Goal: Check status: Check status

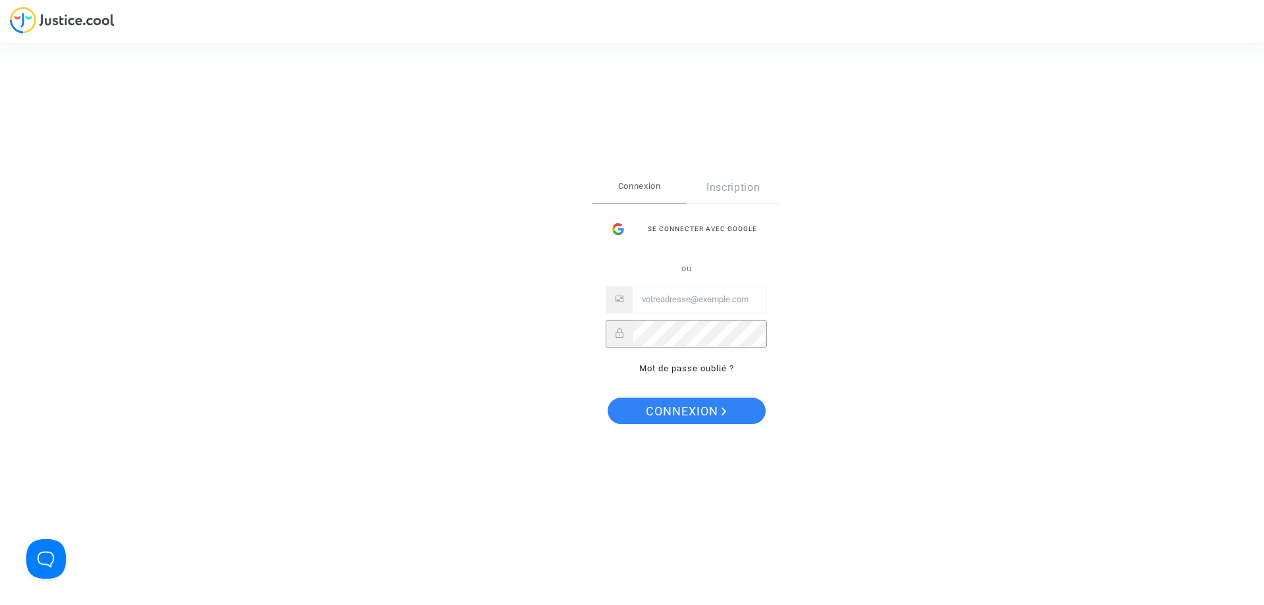
drag, startPoint x: 693, startPoint y: 302, endPoint x: 693, endPoint y: 313, distance: 11.2
click at [693, 302] on input "Email" at bounding box center [700, 299] width 134 height 26
paste input "imitxelena@reclamapormi.com"
type input "imitxelena@reclamapormi.com"
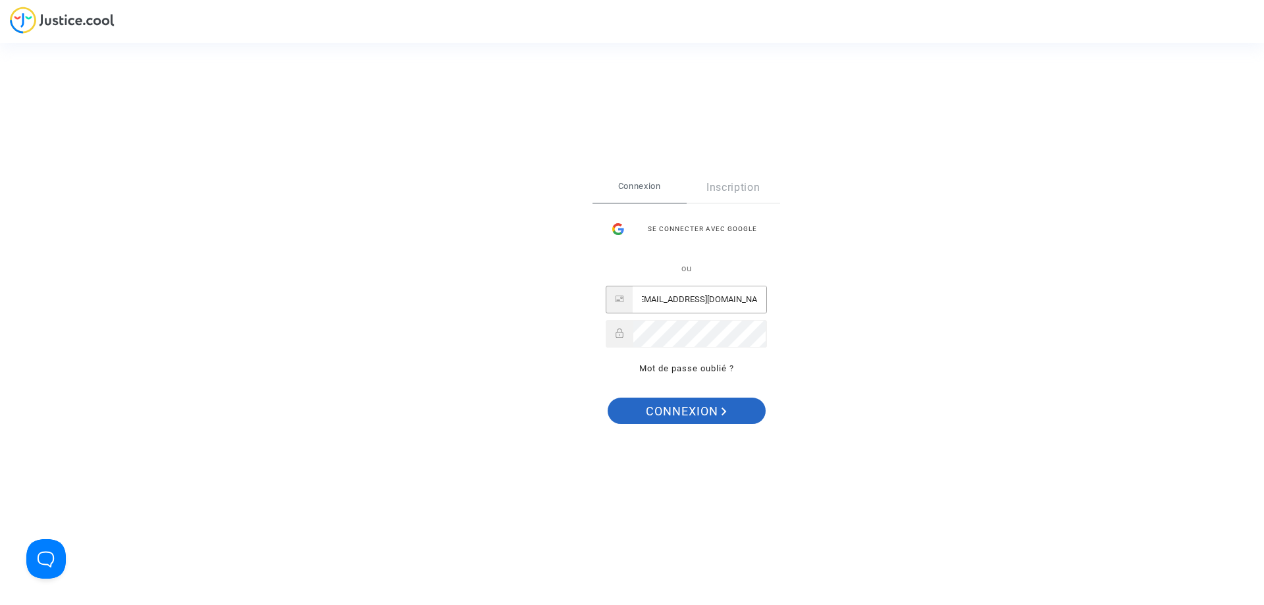
click at [646, 409] on span "Connexion" at bounding box center [686, 412] width 81 height 28
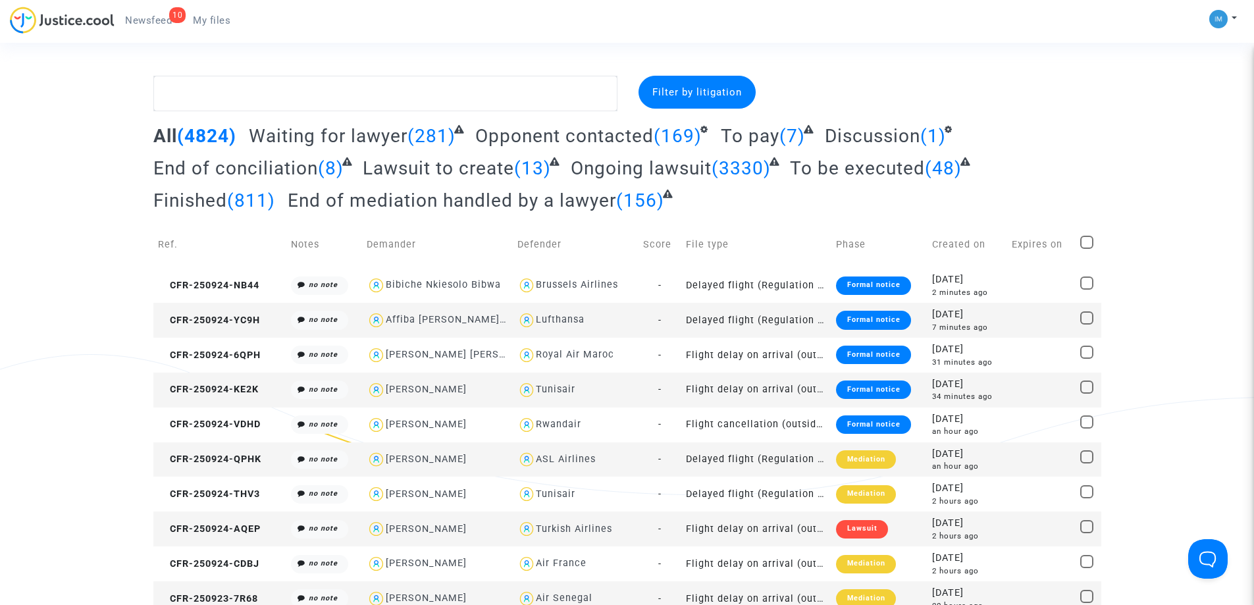
click at [768, 136] on span "To pay" at bounding box center [750, 136] width 59 height 22
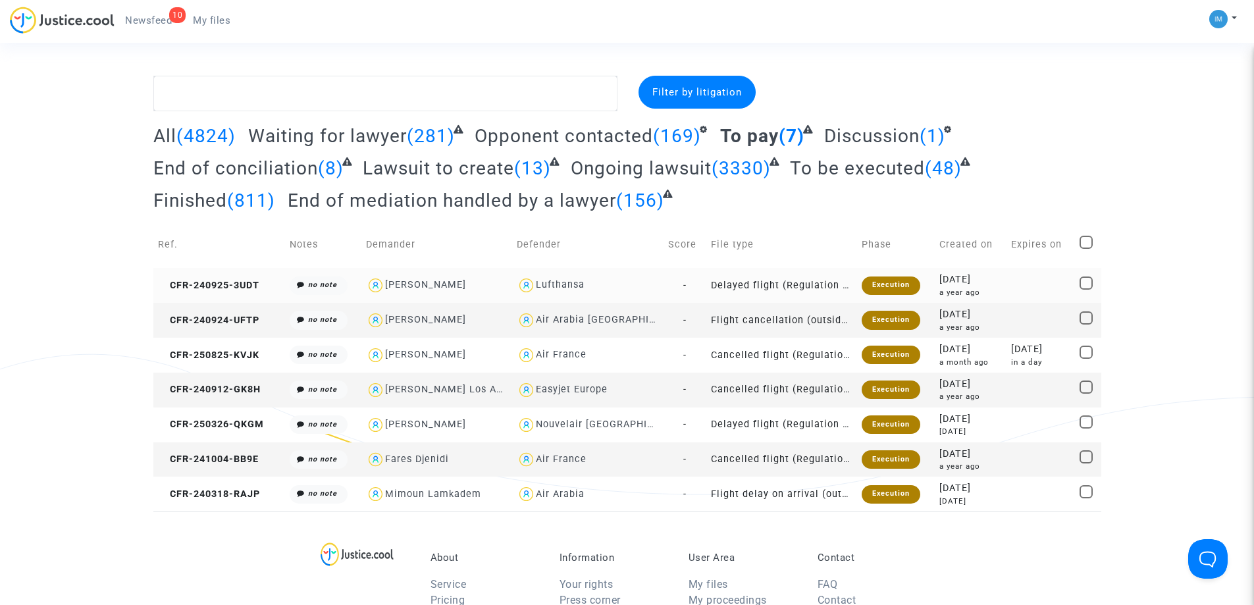
click at [885, 286] on div "Execution" at bounding box center [891, 286] width 59 height 18
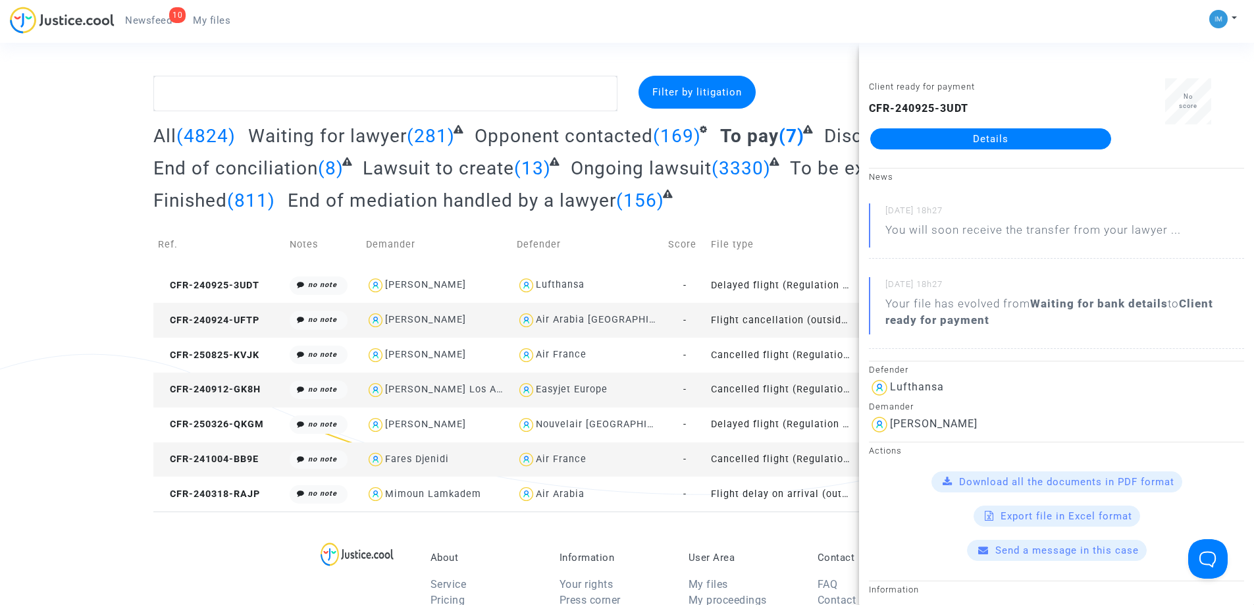
scroll to position [66, 0]
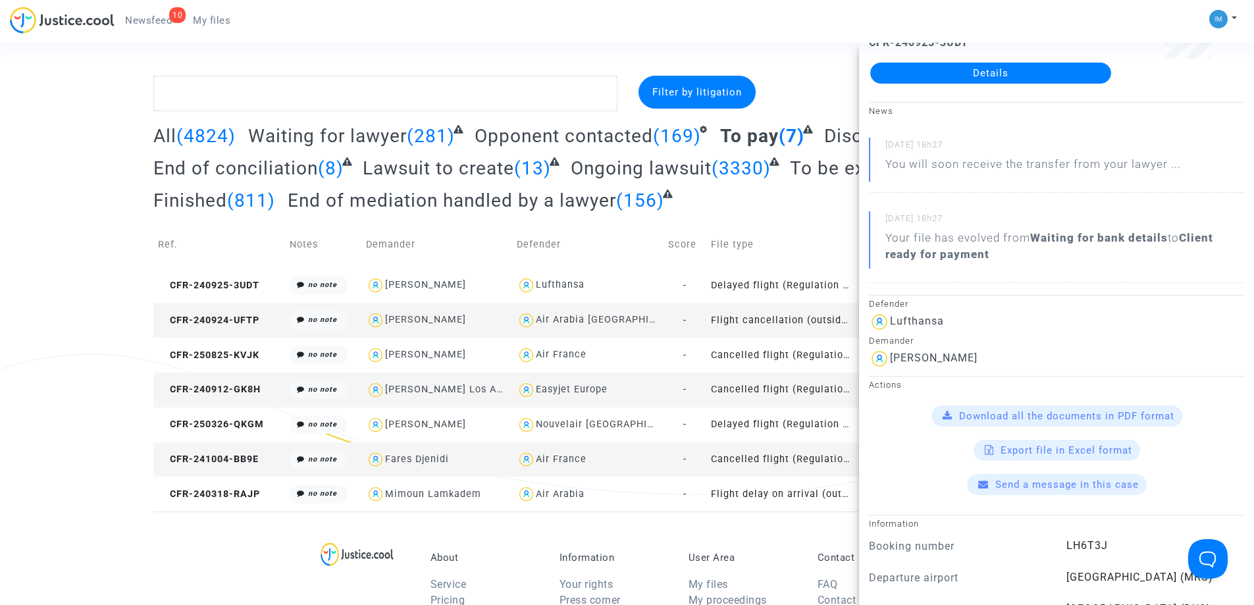
click at [777, 316] on td "Flight cancellation (outside of EU - Montreal Convention)" at bounding box center [781, 320] width 151 height 35
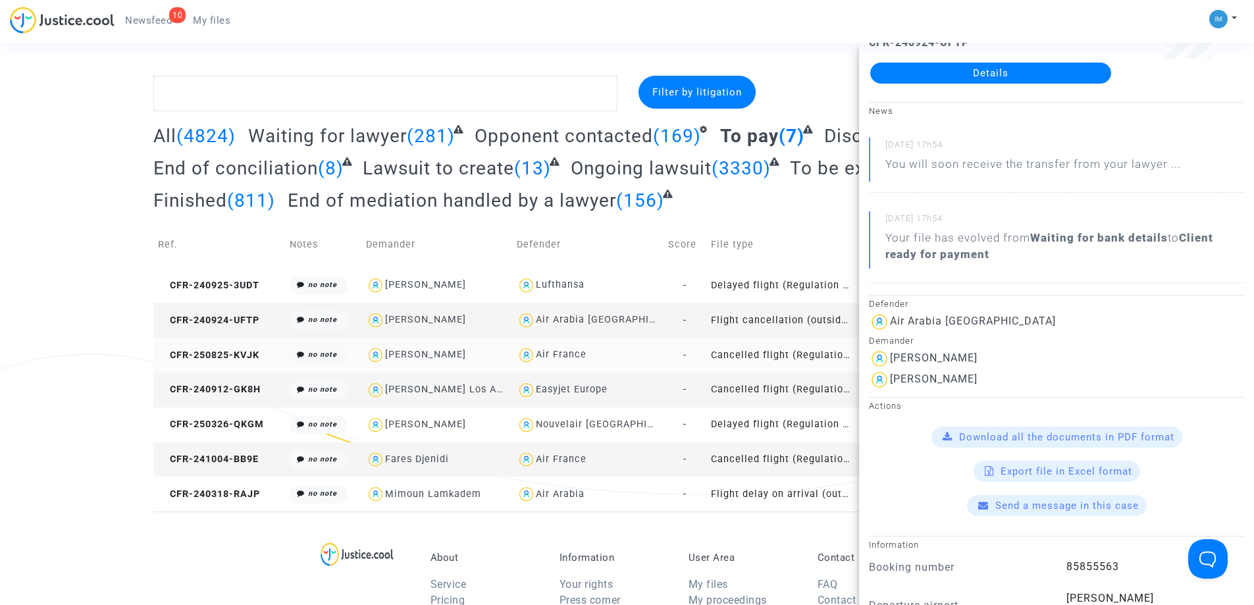
click at [809, 359] on td "Cancelled flight (Regulation EC 261/2004)" at bounding box center [781, 355] width 151 height 35
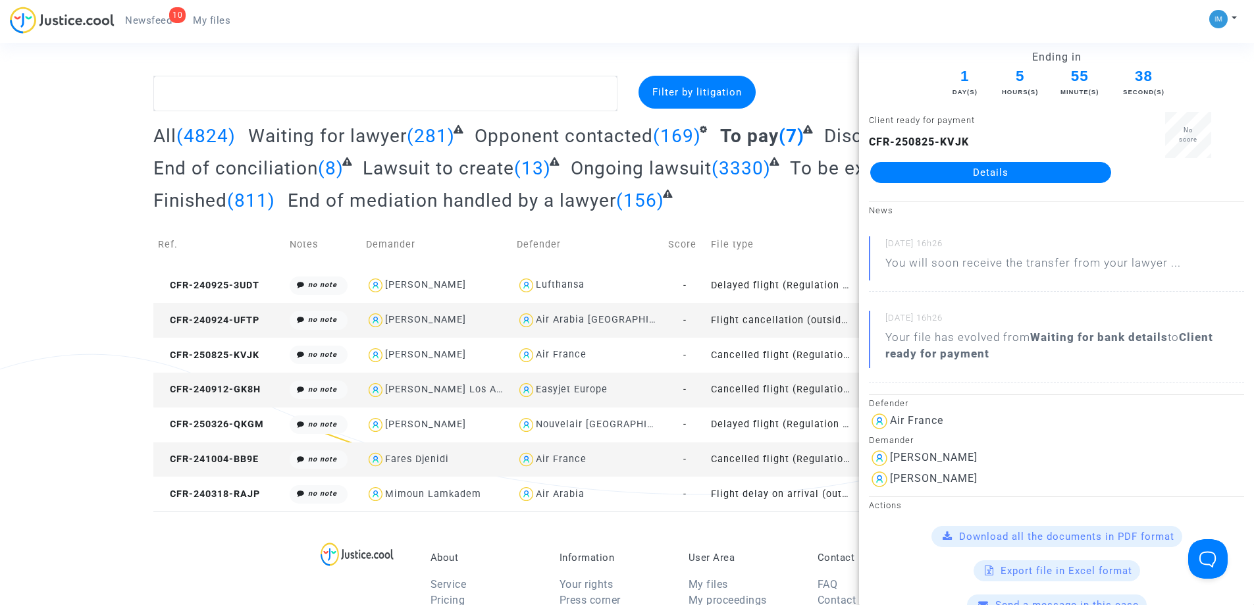
click at [789, 326] on td "Flight cancellation (outside of EU - Montreal Convention)" at bounding box center [781, 320] width 151 height 35
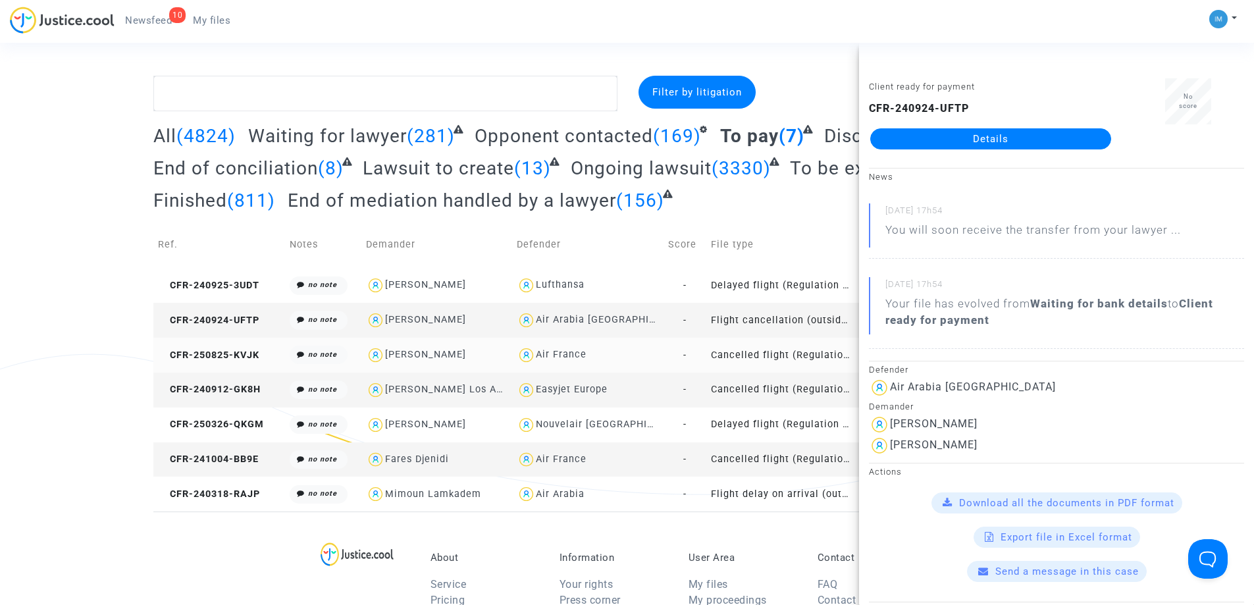
click at [787, 358] on td "Cancelled flight (Regulation EC 261/2004)" at bounding box center [781, 355] width 151 height 35
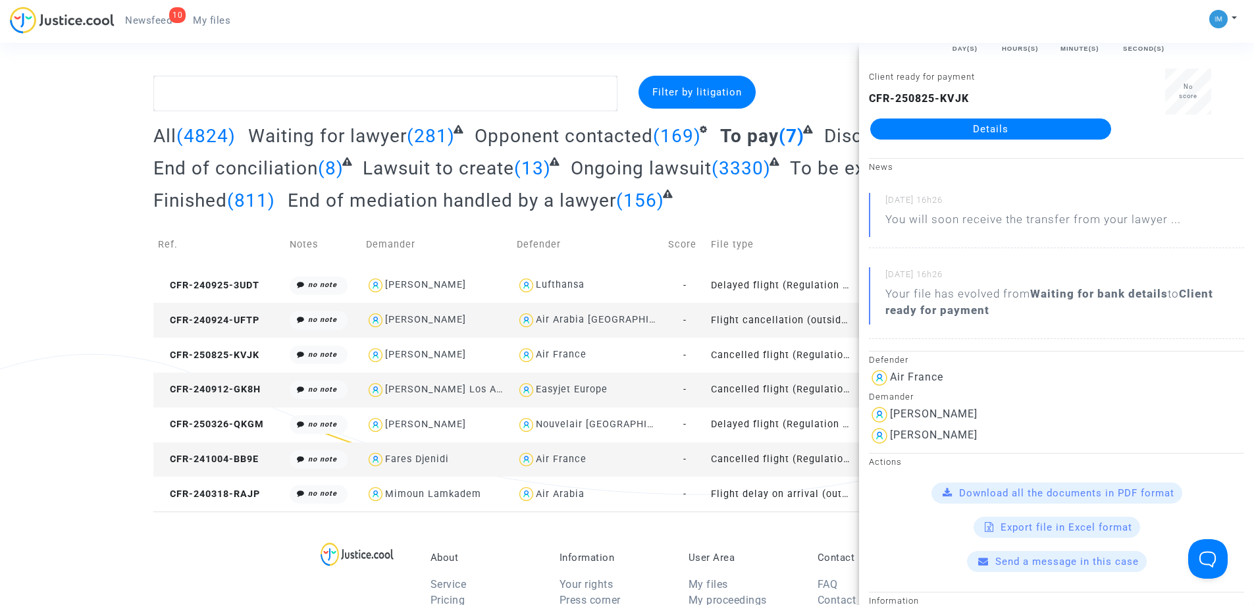
scroll to position [66, 0]
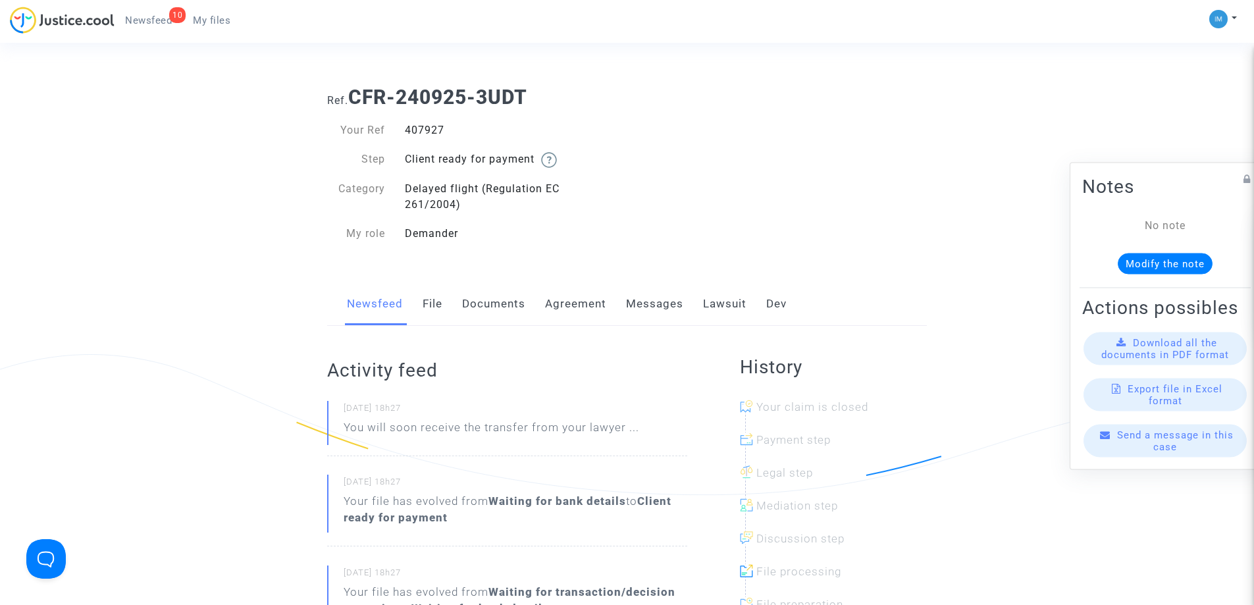
click at [724, 307] on link "Lawsuit" at bounding box center [724, 303] width 43 height 43
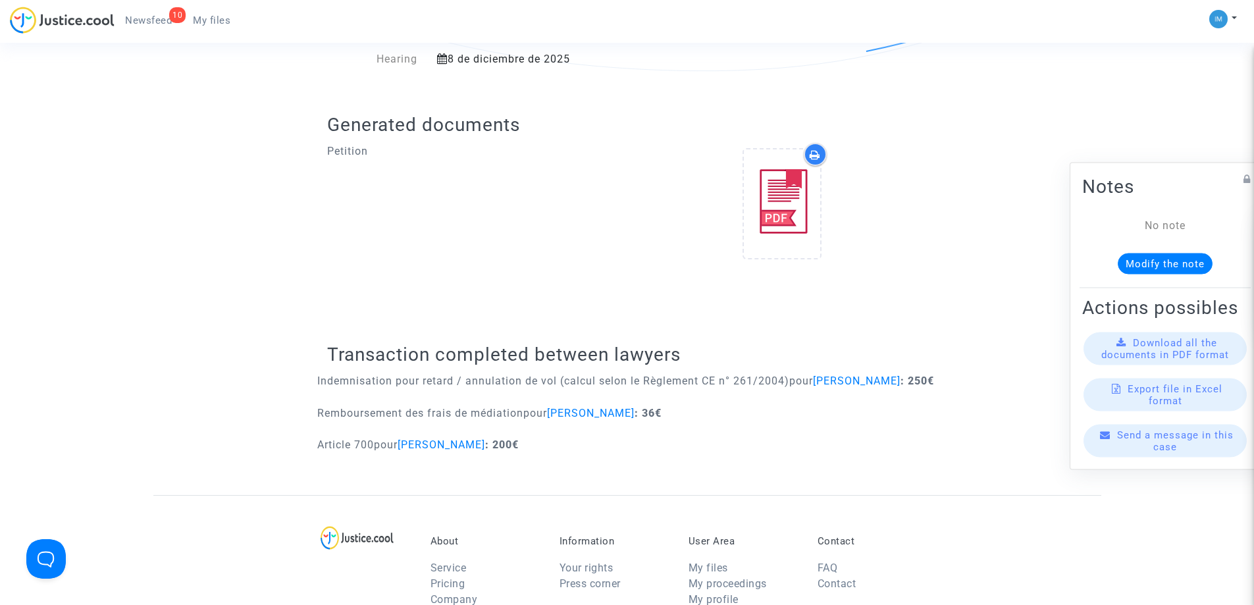
scroll to position [358, 0]
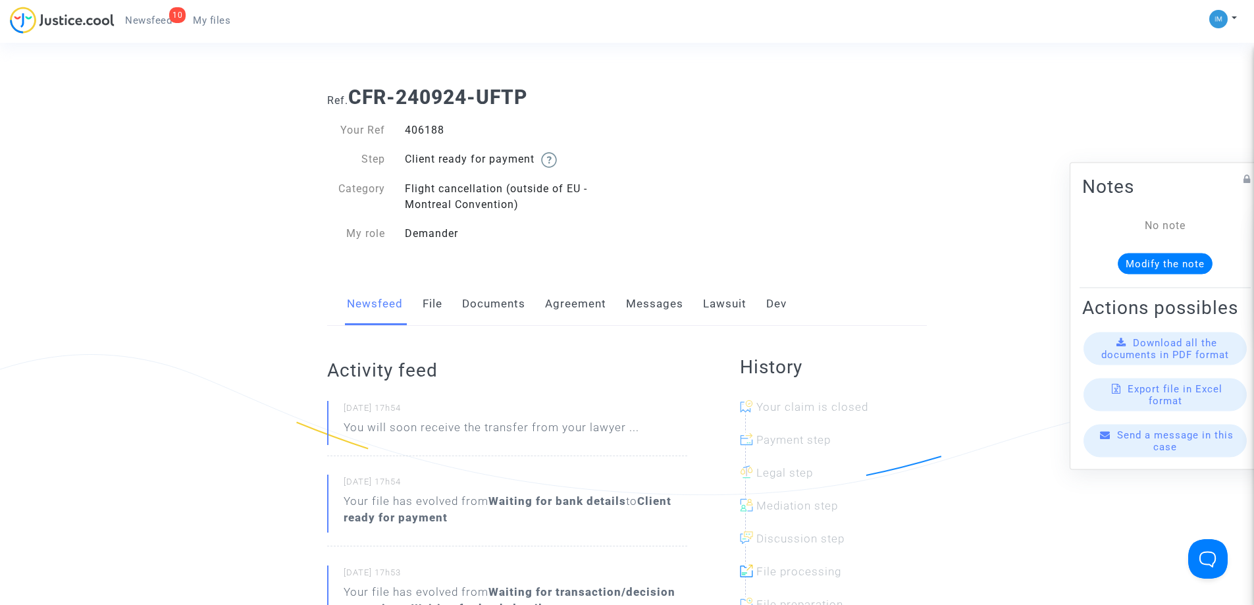
click at [731, 300] on link "Lawsuit" at bounding box center [724, 303] width 43 height 43
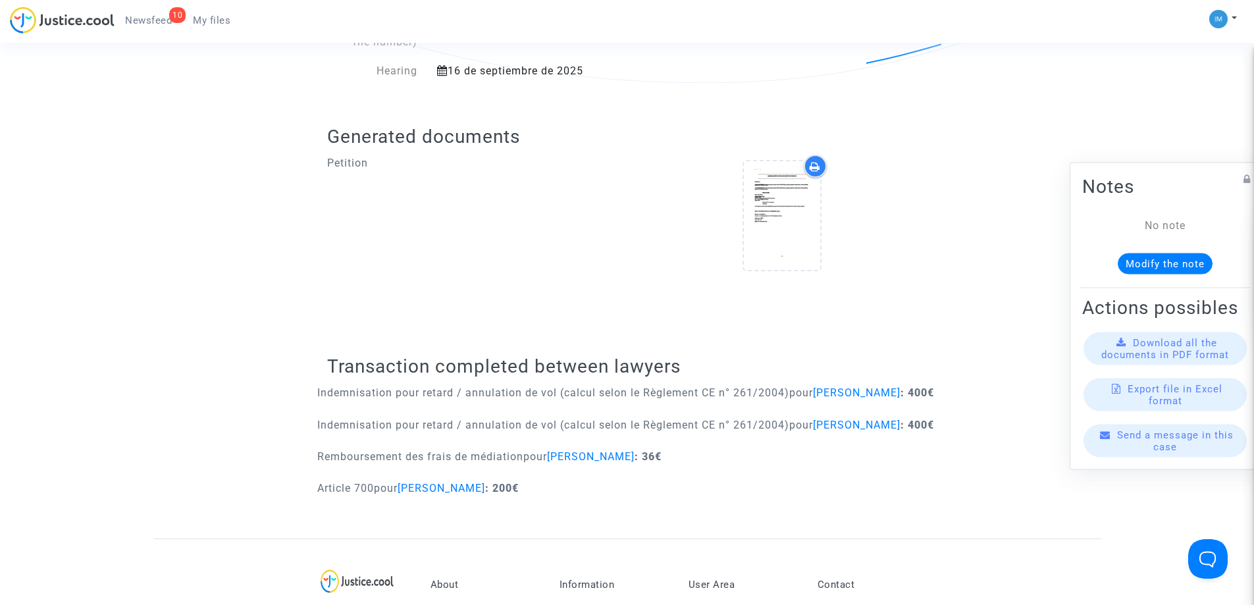
scroll to position [197, 0]
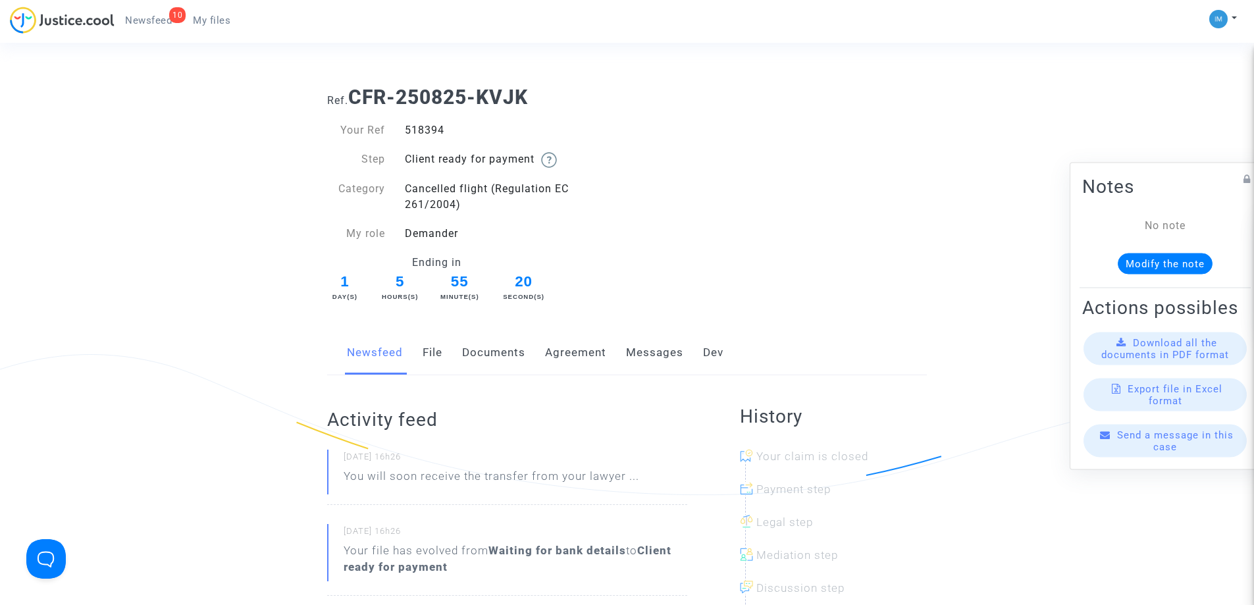
scroll to position [373, 0]
